Goal: Task Accomplishment & Management: Manage account settings

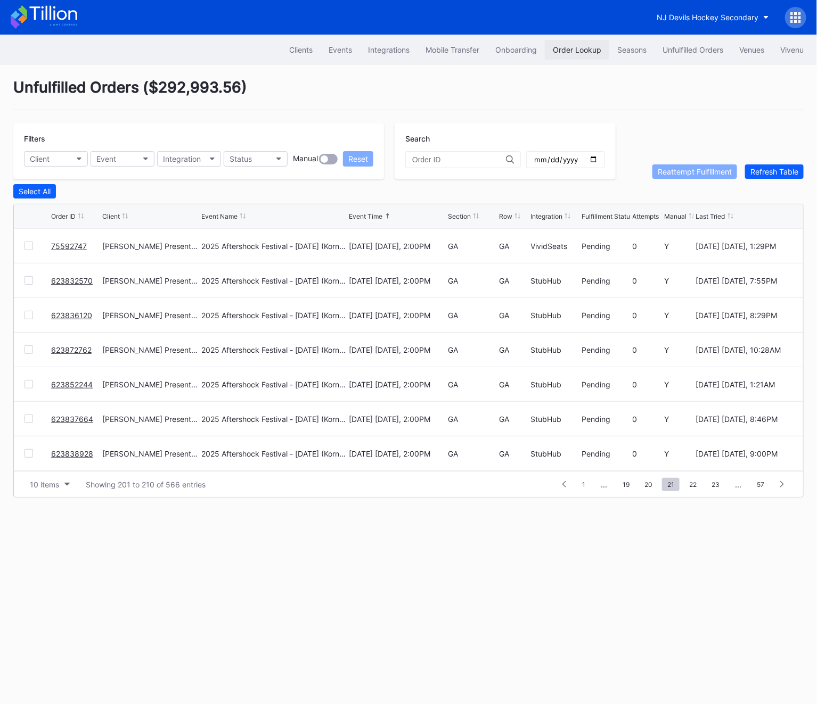
click at [546, 51] on button "Order Lookup" at bounding box center [577, 50] width 64 height 20
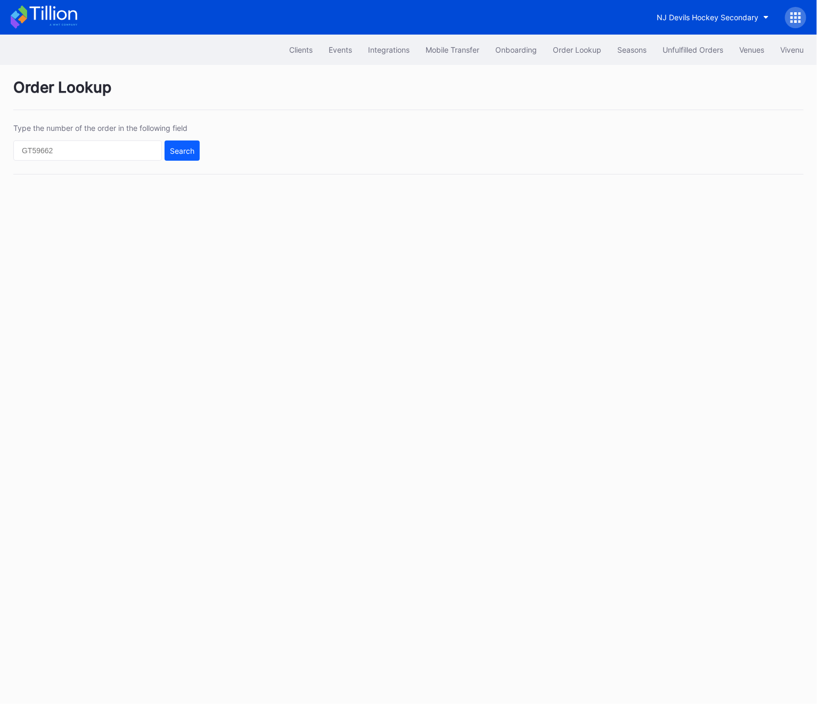
click at [58, 170] on div "Type the number of the order in the following field Search" at bounding box center [408, 149] width 790 height 51
click at [58, 163] on div "Type the number of the order in the following field Search" at bounding box center [408, 149] width 790 height 51
click at [58, 155] on input "text" at bounding box center [87, 151] width 149 height 20
paste input "50858165"
type input "50858165"
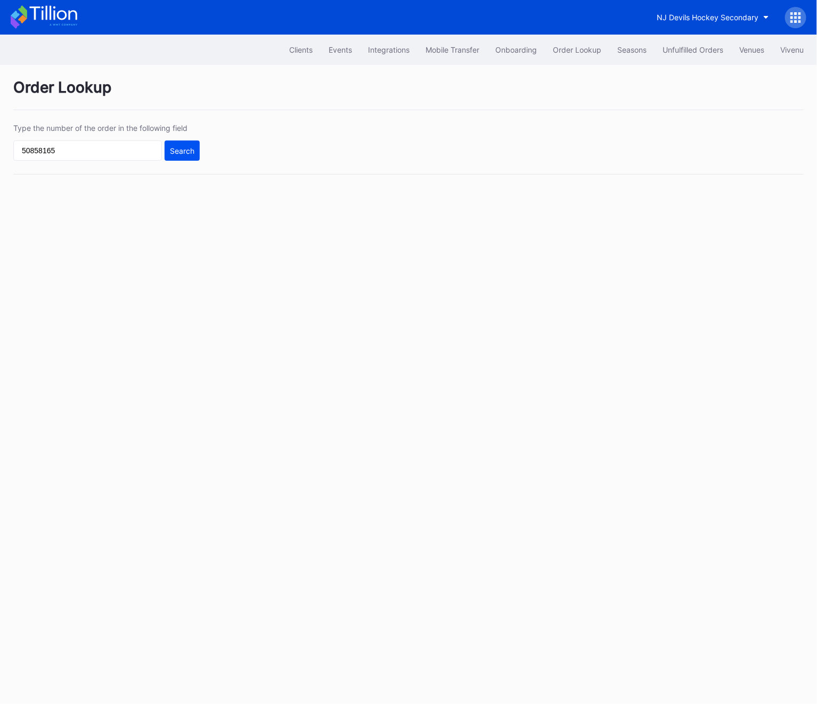
click at [168, 154] on button "Search" at bounding box center [182, 151] width 35 height 20
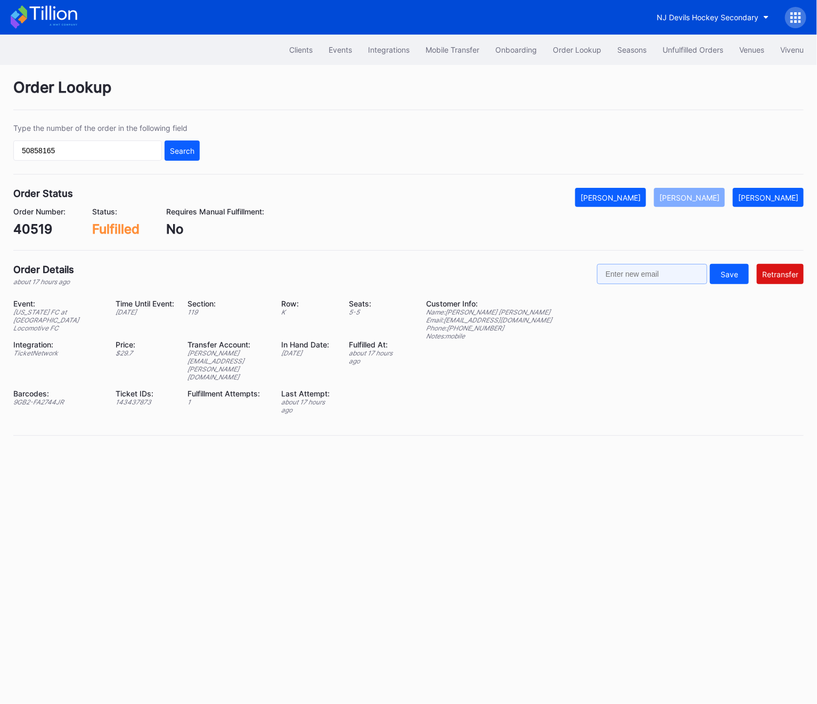
click at [655, 268] on input "text" at bounding box center [652, 274] width 110 height 20
paste input "[EMAIL_ADDRESS][DOMAIN_NAME]"
drag, startPoint x: 645, startPoint y: 276, endPoint x: 581, endPoint y: 277, distance: 63.4
click at [580, 276] on div "Order Details about 17 hours ago yogicarra808@gmail.com Save Retransfer" at bounding box center [408, 275] width 790 height 22
type input "[EMAIL_ADDRESS][DOMAIN_NAME]"
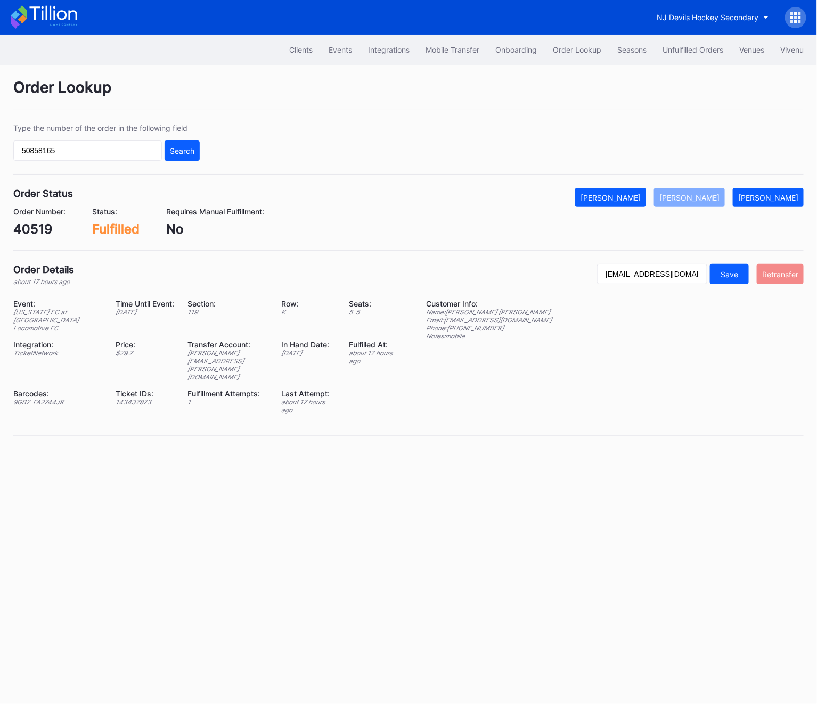
click at [787, 273] on div "Retransfer" at bounding box center [780, 274] width 36 height 9
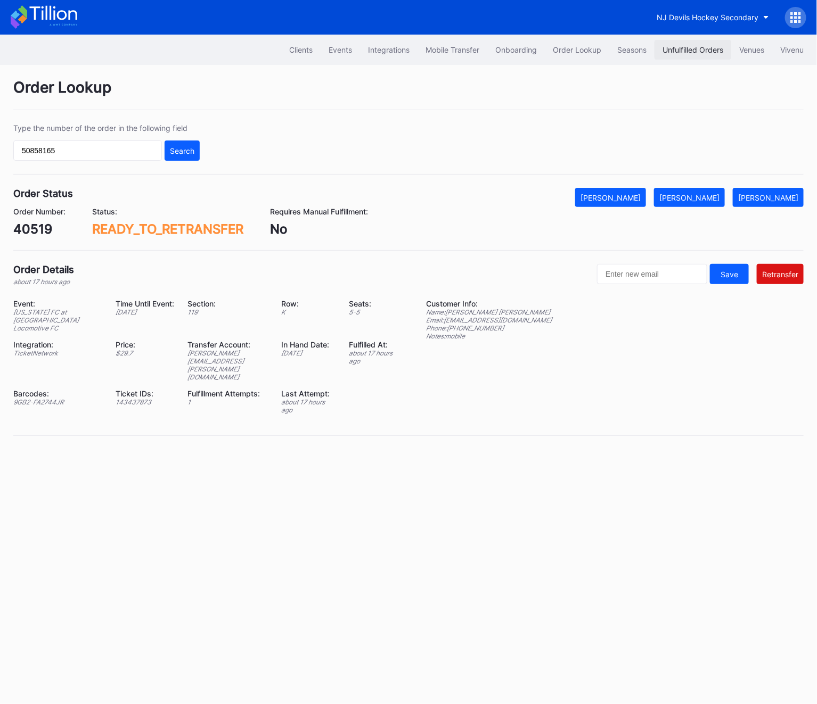
click at [688, 56] on button "Unfulfilled Orders" at bounding box center [692, 50] width 77 height 20
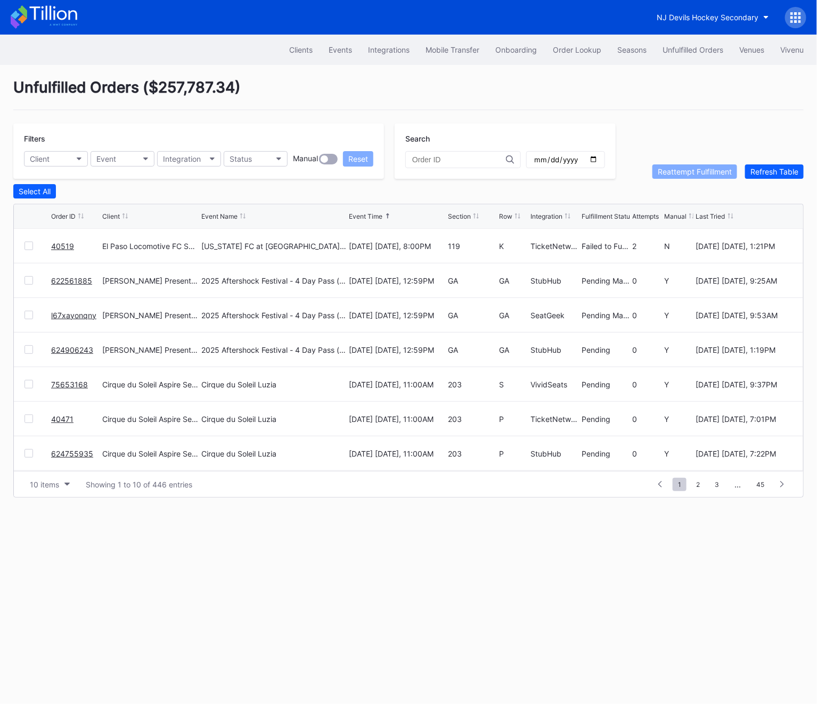
click at [69, 246] on link "40519" at bounding box center [62, 246] width 23 height 9
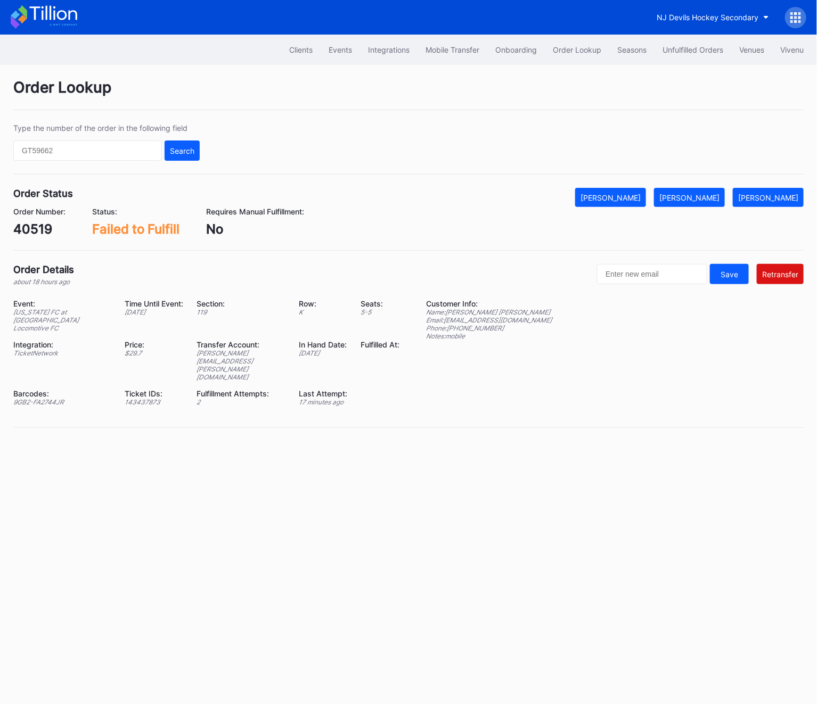
click at [224, 349] on div "[PERSON_NAME][EMAIL_ADDRESS][PERSON_NAME][DOMAIN_NAME]" at bounding box center [240, 365] width 89 height 32
copy div "[PERSON_NAME][EMAIL_ADDRESS][PERSON_NAME][DOMAIN_NAME]"
click at [704, 210] on div "Order Number: 40519 Status: Failed to Fulfill Requires Manual Fulfillment: No" at bounding box center [408, 222] width 790 height 30
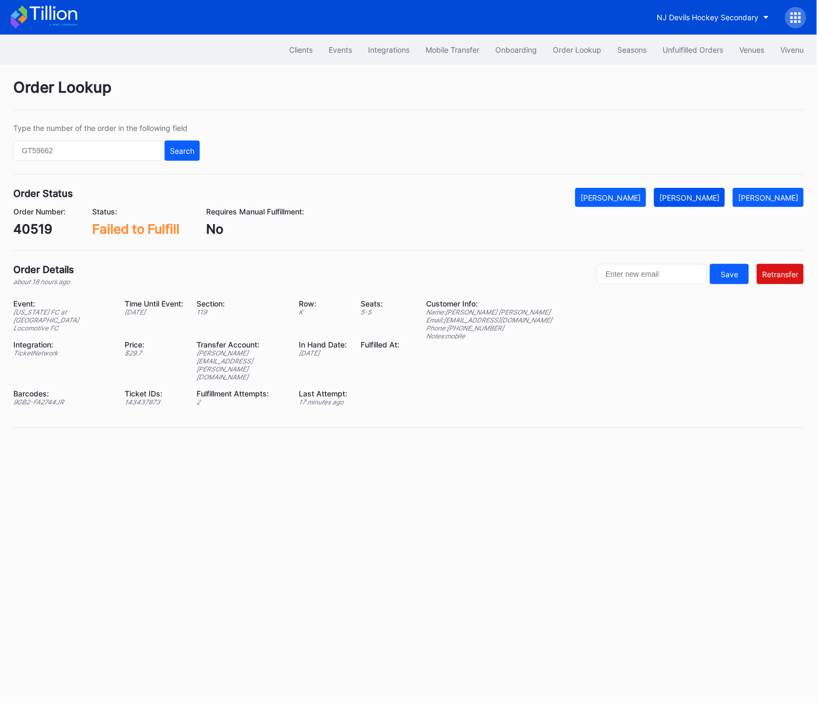
click at [704, 204] on button "[PERSON_NAME]" at bounding box center [689, 197] width 71 height 19
click at [109, 137] on div "Type the number of the order in the following field Search" at bounding box center [106, 142] width 186 height 37
click at [91, 152] on input "text" at bounding box center [87, 151] width 149 height 20
paste input "50858165"
type input "50858165"
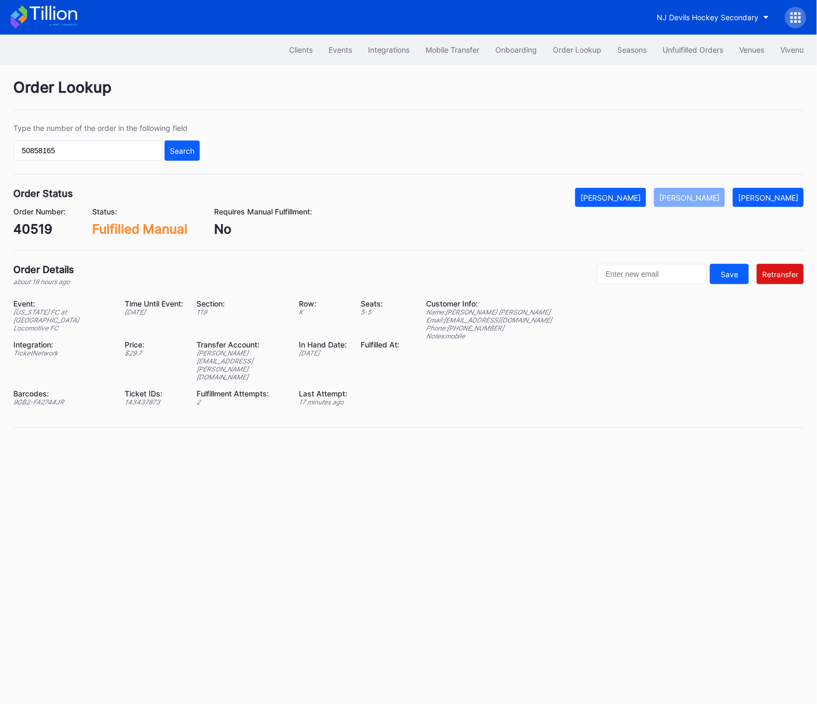
click at [205, 150] on div "Type the number of the order in the following field 50858165 Search" at bounding box center [408, 149] width 790 height 51
click at [184, 151] on div "Search" at bounding box center [182, 150] width 24 height 9
click at [705, 42] on button "Unfulfilled Orders" at bounding box center [692, 50] width 77 height 20
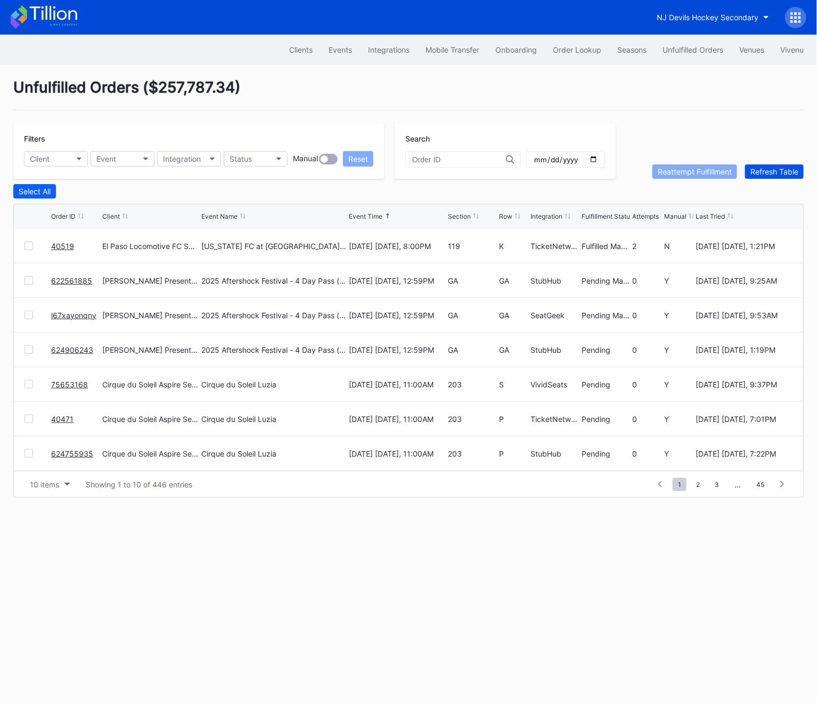
click at [785, 165] on button "Refresh Table" at bounding box center [774, 172] width 59 height 14
click at [64, 242] on link "75796081" at bounding box center [69, 246] width 36 height 9
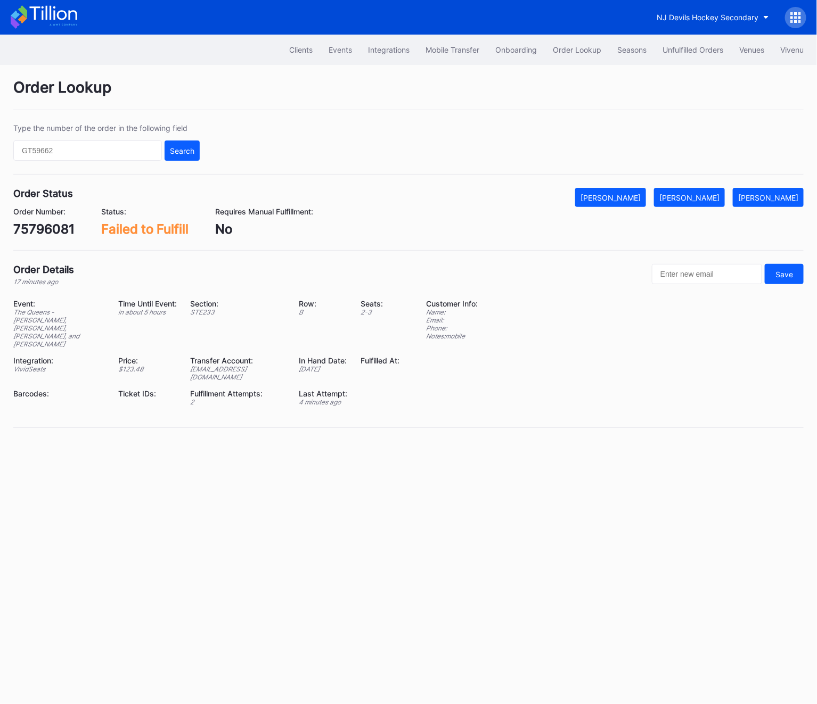
click at [47, 224] on div "75796081" at bounding box center [43, 228] width 61 height 15
copy div "75796081"
click at [708, 200] on div "[PERSON_NAME]" at bounding box center [689, 197] width 60 height 9
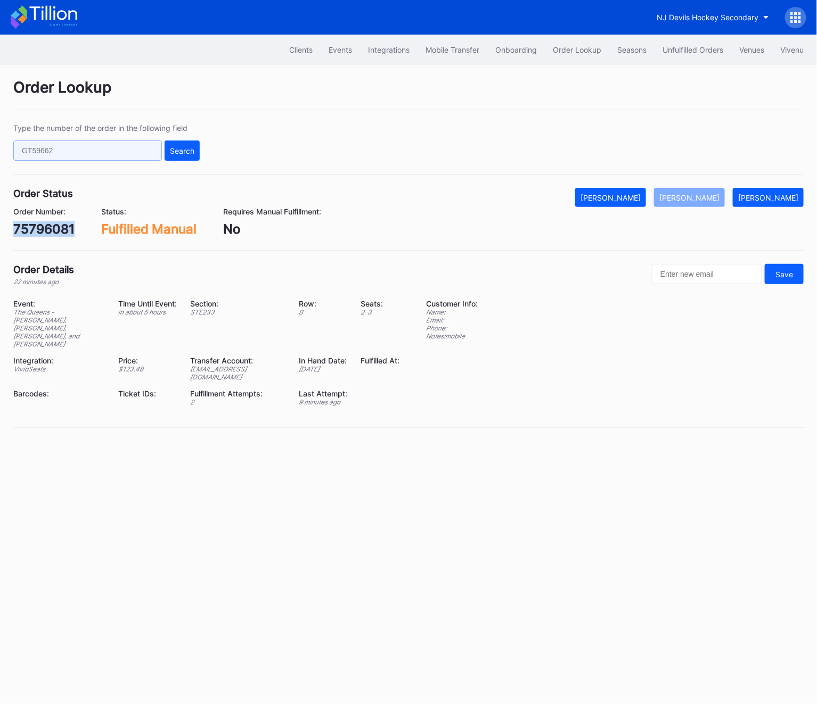
click at [114, 150] on input "text" at bounding box center [87, 151] width 149 height 20
paste input "75796299"
click at [201, 149] on div "Type the number of the order in the following field 75796299 Search" at bounding box center [408, 149] width 790 height 51
click at [182, 155] on button "Search" at bounding box center [182, 151] width 35 height 20
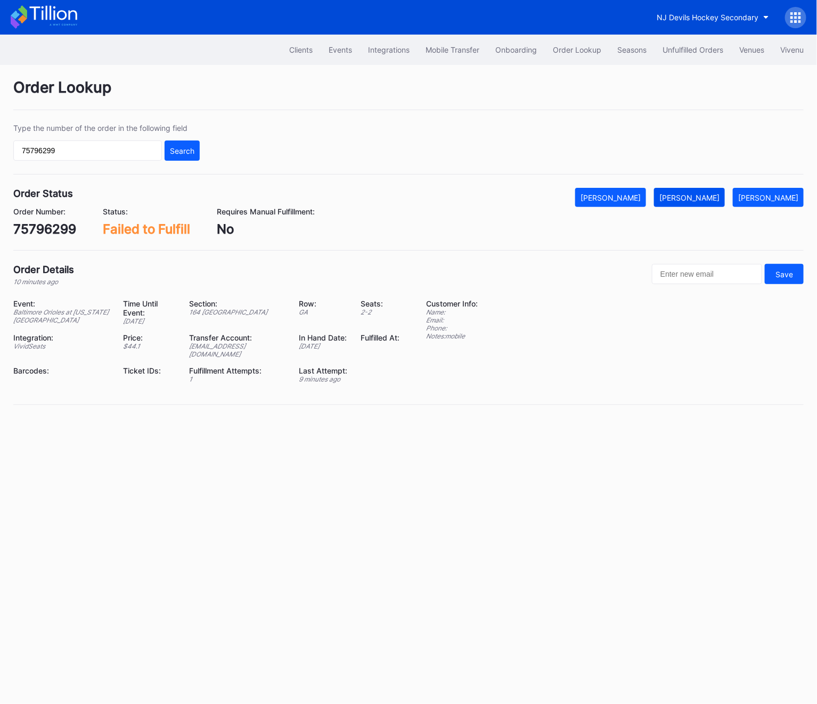
click at [703, 194] on div "[PERSON_NAME]" at bounding box center [689, 197] width 60 height 9
click at [104, 158] on input "75796299" at bounding box center [87, 151] width 149 height 20
paste input "653168"
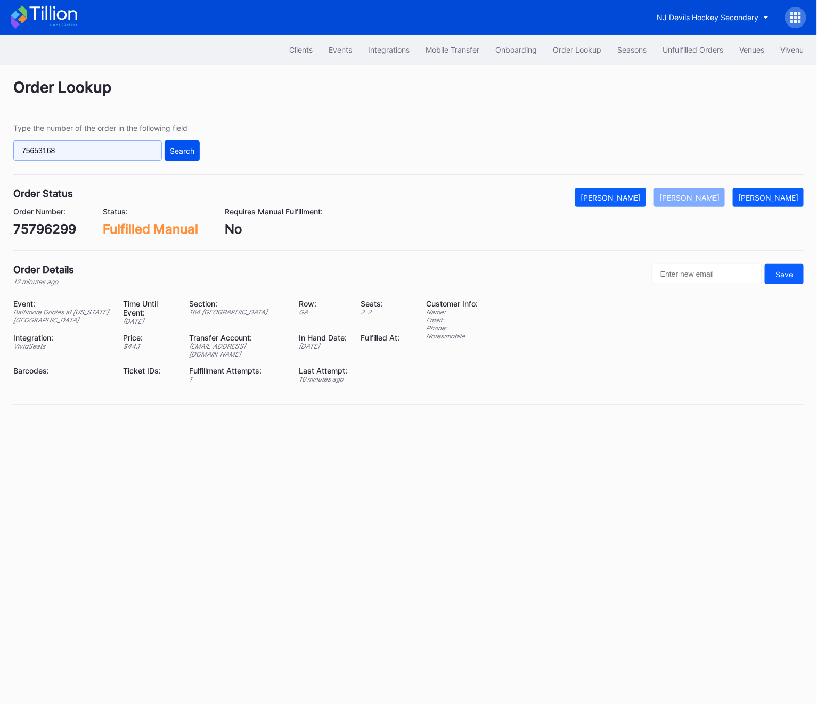
type input "75653168"
click at [170, 154] on div "Search" at bounding box center [182, 150] width 24 height 9
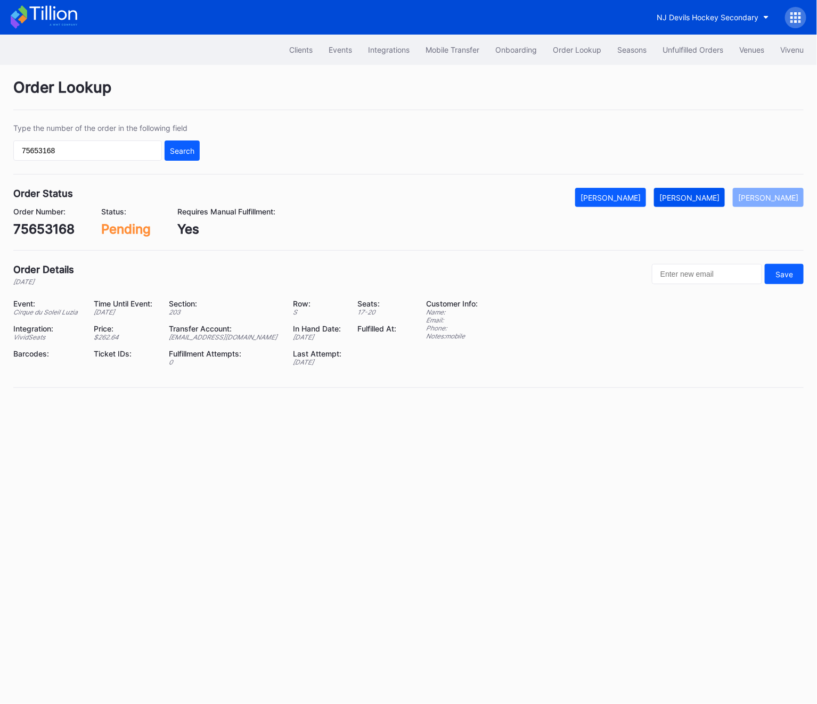
click at [684, 197] on button "[PERSON_NAME]" at bounding box center [689, 197] width 71 height 19
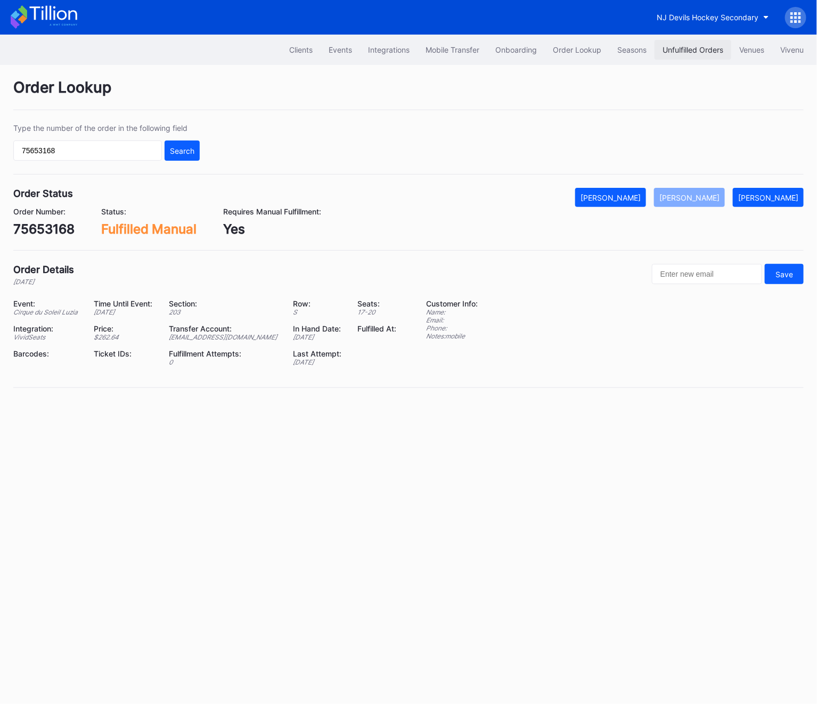
click at [692, 47] on div "Unfulfilled Orders" at bounding box center [692, 49] width 61 height 9
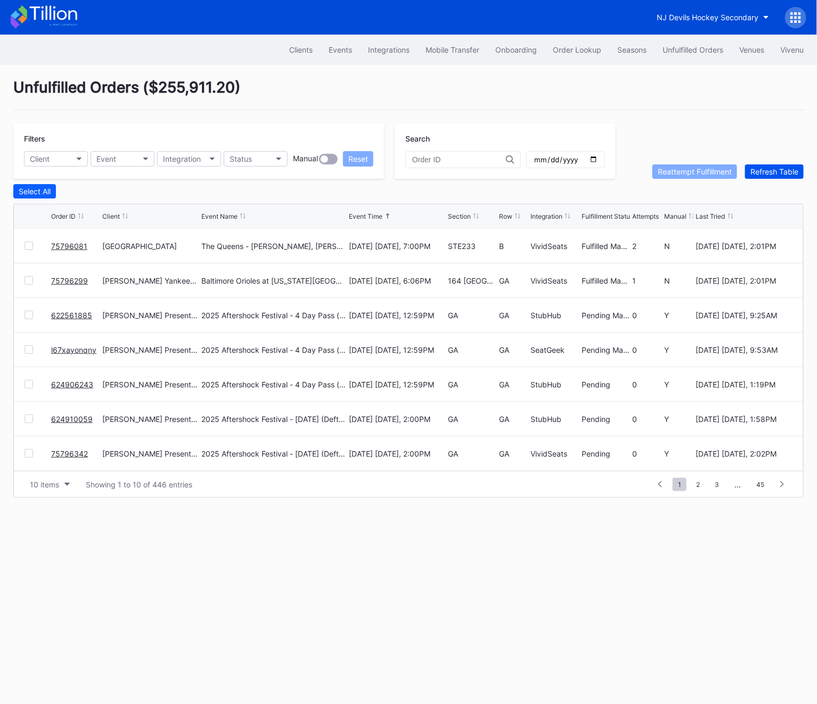
click at [769, 171] on div "Refresh Table" at bounding box center [774, 171] width 48 height 9
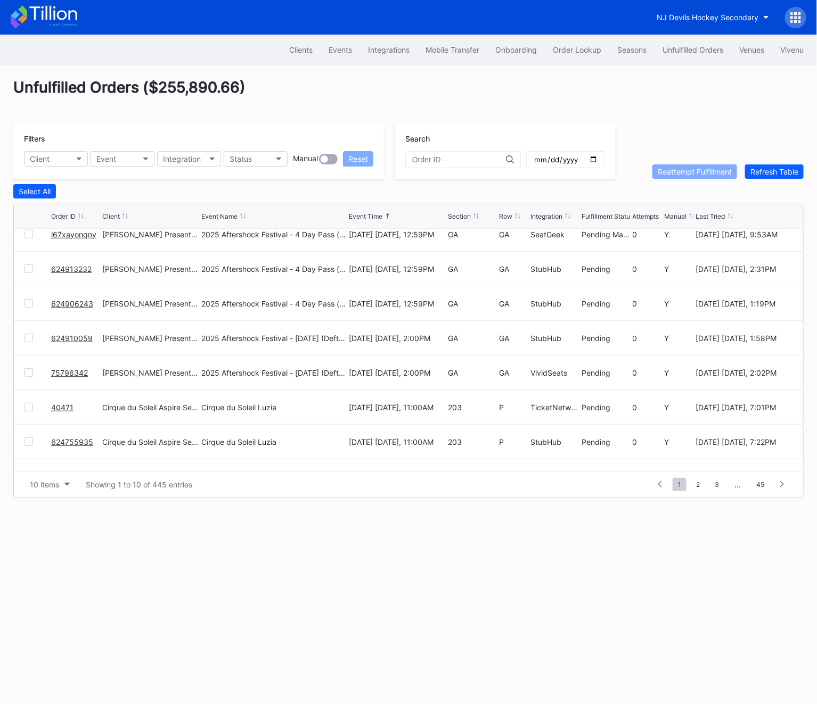
scroll to position [103, 0]
